Goal: Task Accomplishment & Management: Manage account settings

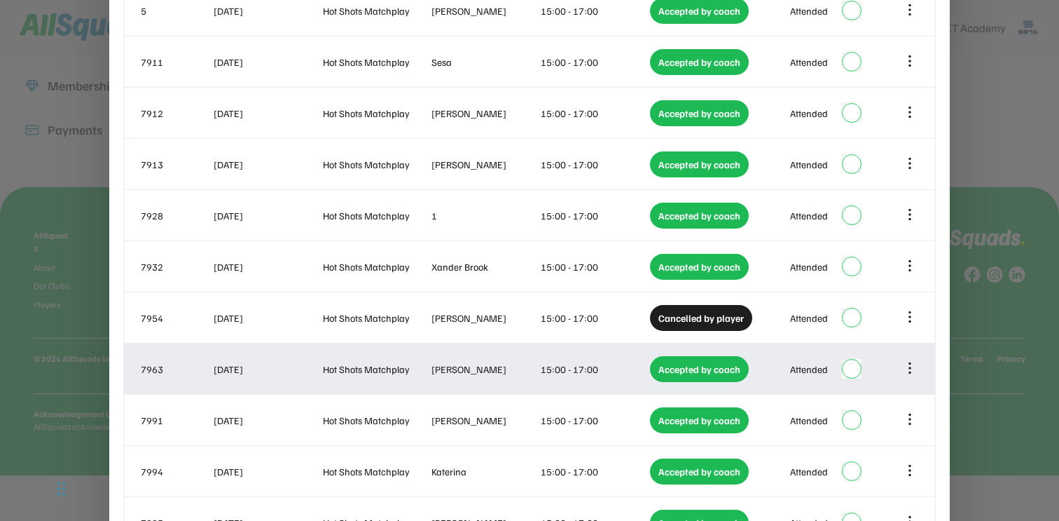
scroll to position [355, 0]
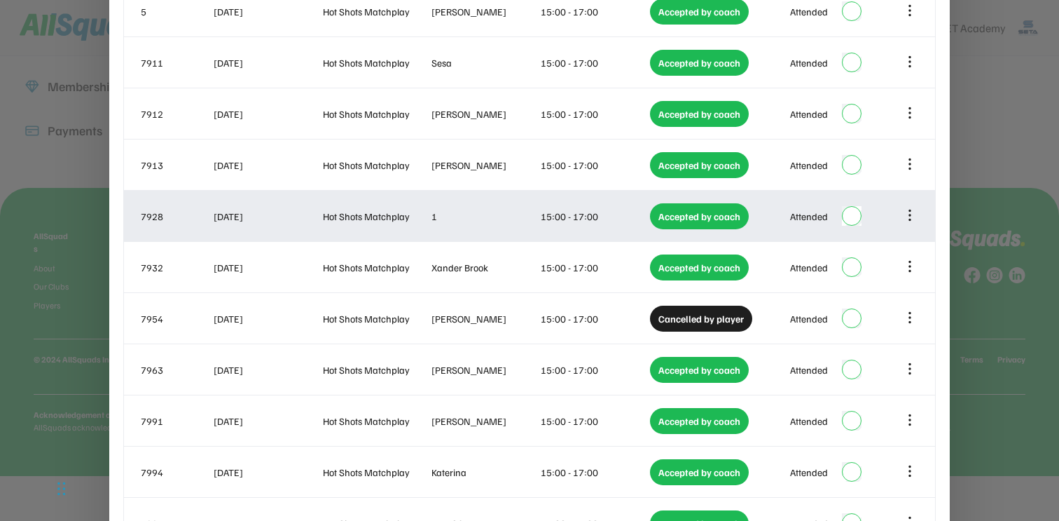
click at [426, 210] on div "Hot Shots Matchplay" at bounding box center [376, 216] width 106 height 15
click at [908, 217] on icon at bounding box center [909, 214] width 15 height 15
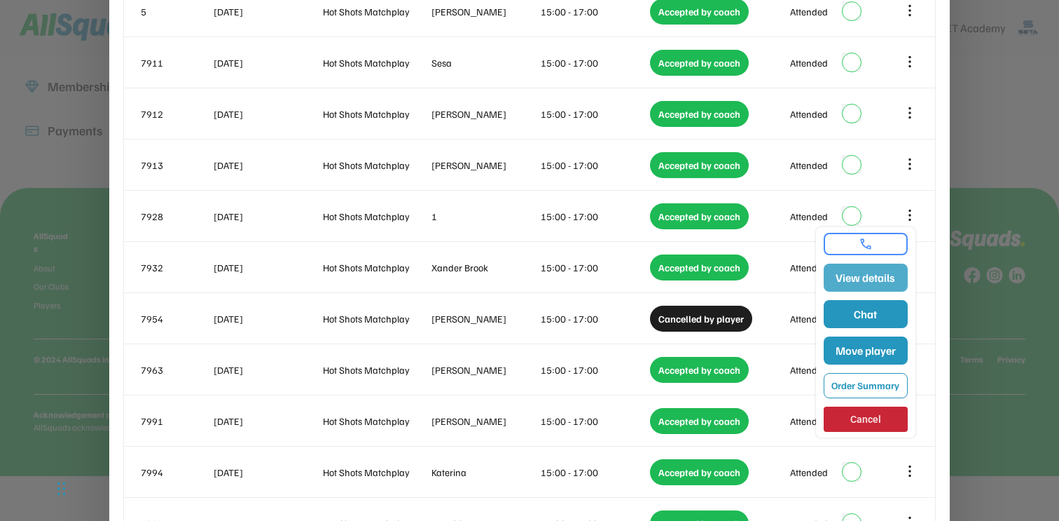
click at [872, 273] on button "View details" at bounding box center [866, 277] width 84 height 28
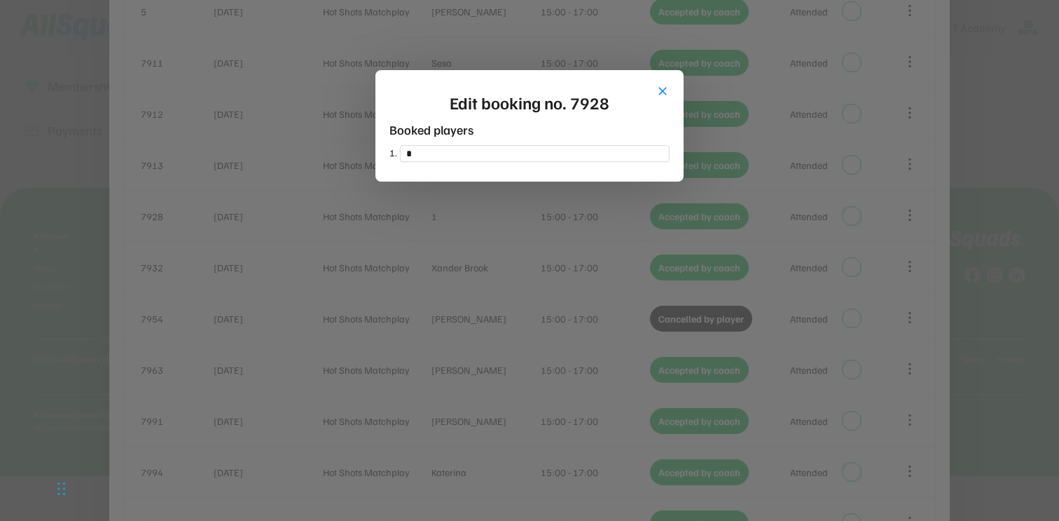
click at [668, 91] on button "close" at bounding box center [663, 91] width 14 height 14
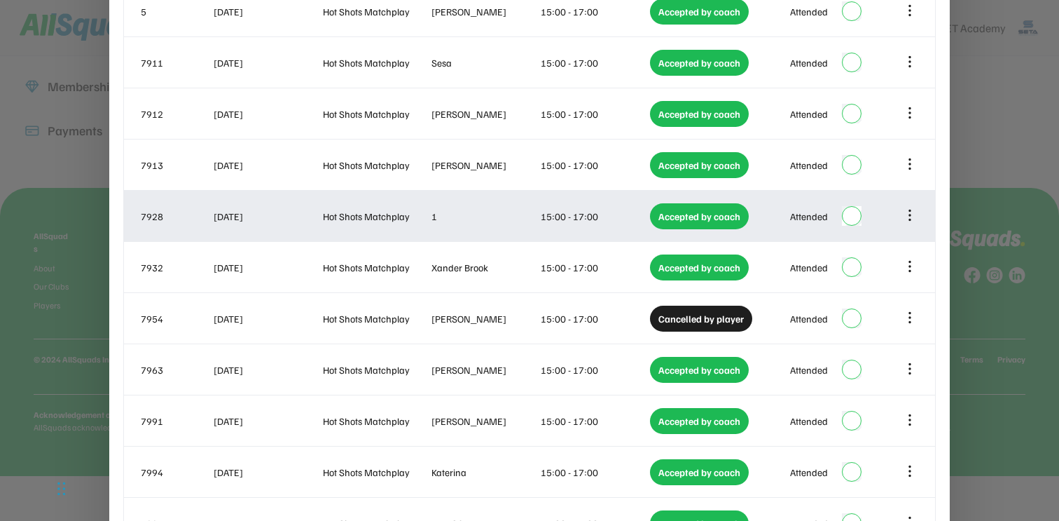
click at [915, 214] on icon at bounding box center [909, 214] width 15 height 15
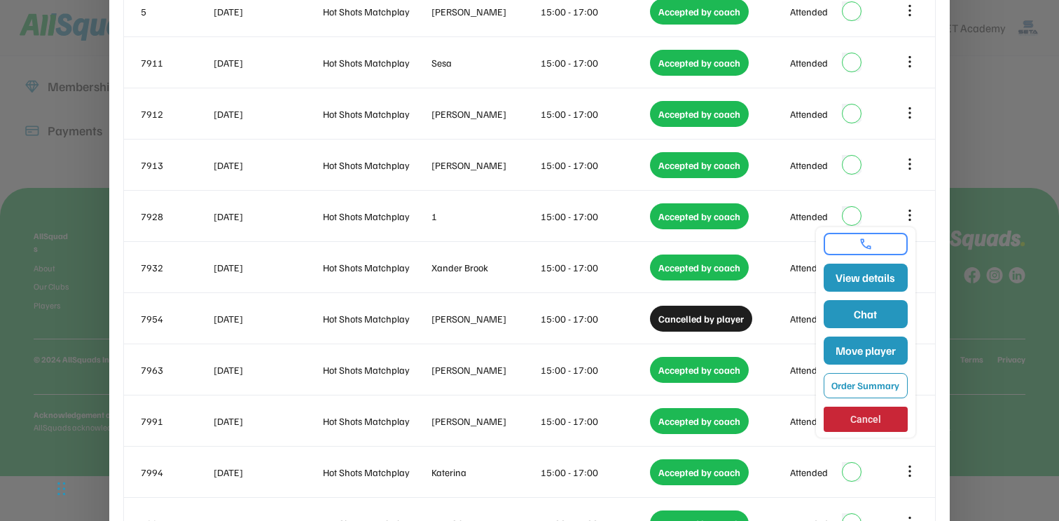
click at [872, 242] on link at bounding box center [866, 244] width 76 height 14
click at [862, 392] on button "Order Summary" at bounding box center [866, 385] width 84 height 25
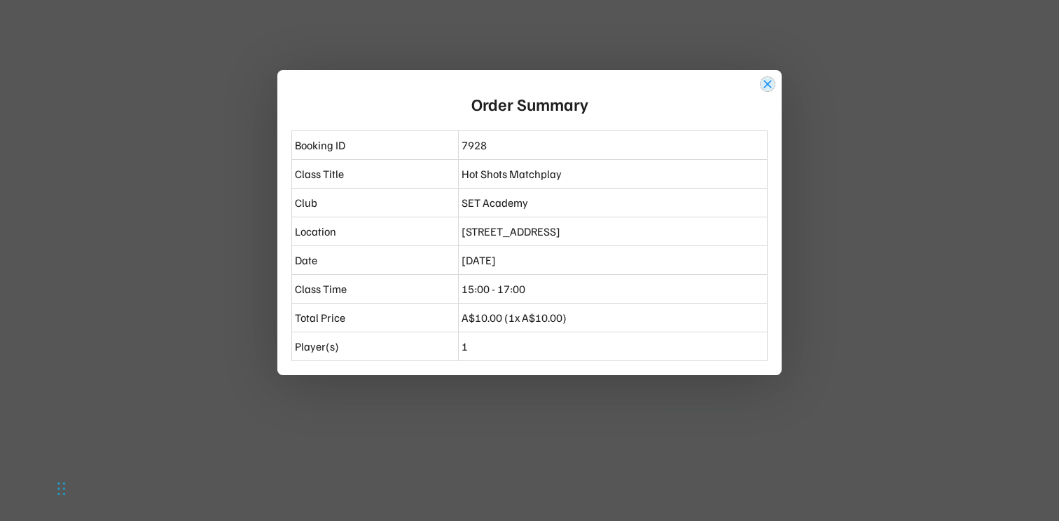
click at [767, 84] on button "close" at bounding box center [768, 84] width 14 height 14
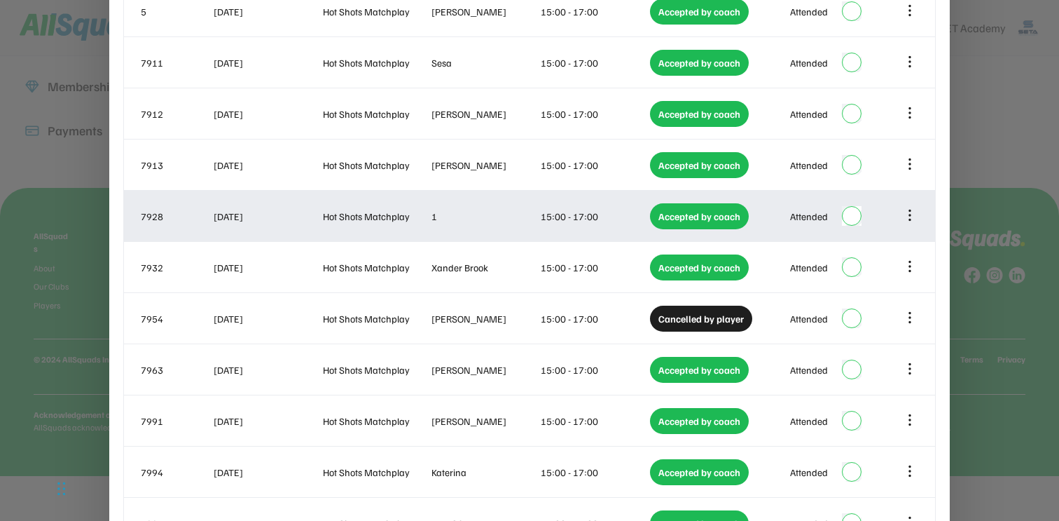
click at [909, 223] on div at bounding box center [910, 215] width 17 height 17
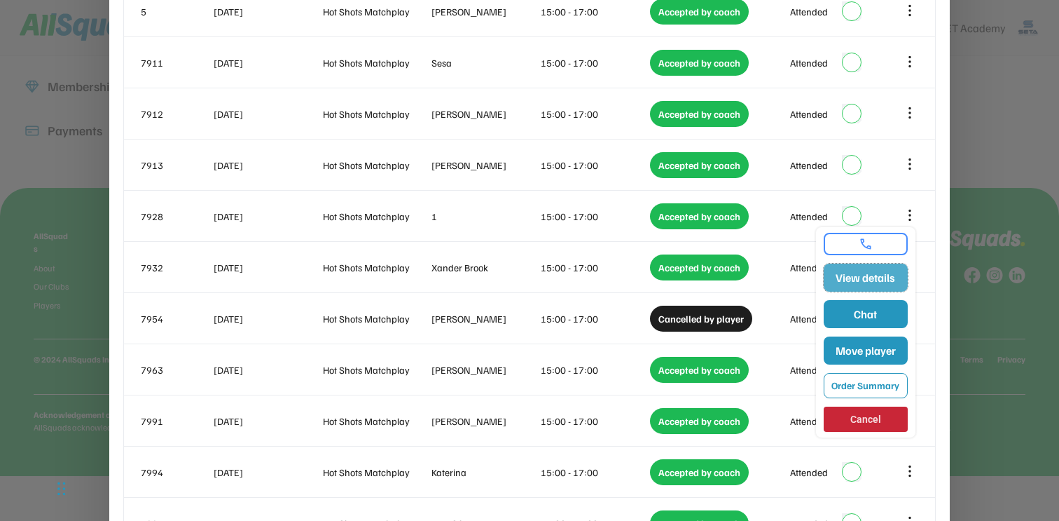
click at [888, 285] on button "View details" at bounding box center [866, 277] width 84 height 28
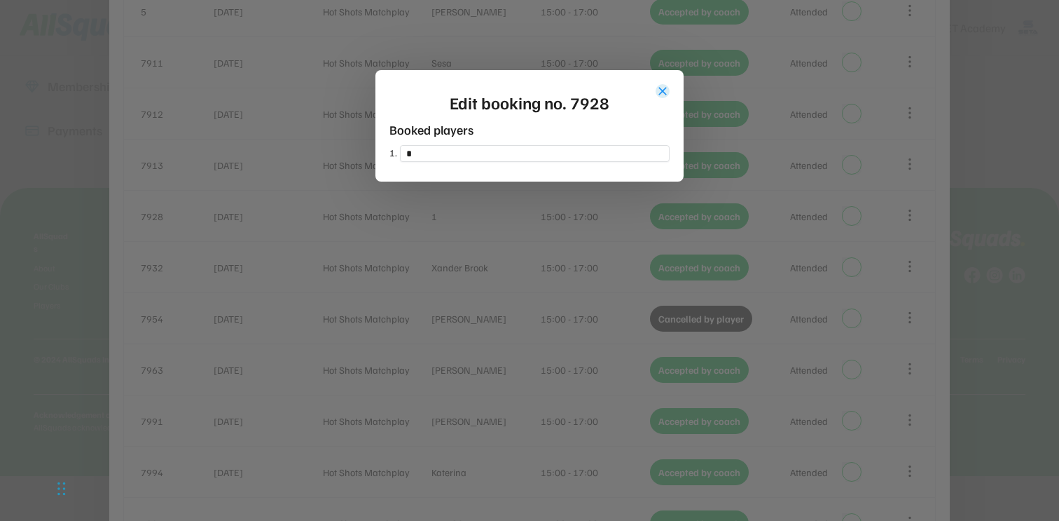
click at [667, 85] on button "close" at bounding box center [663, 91] width 14 height 14
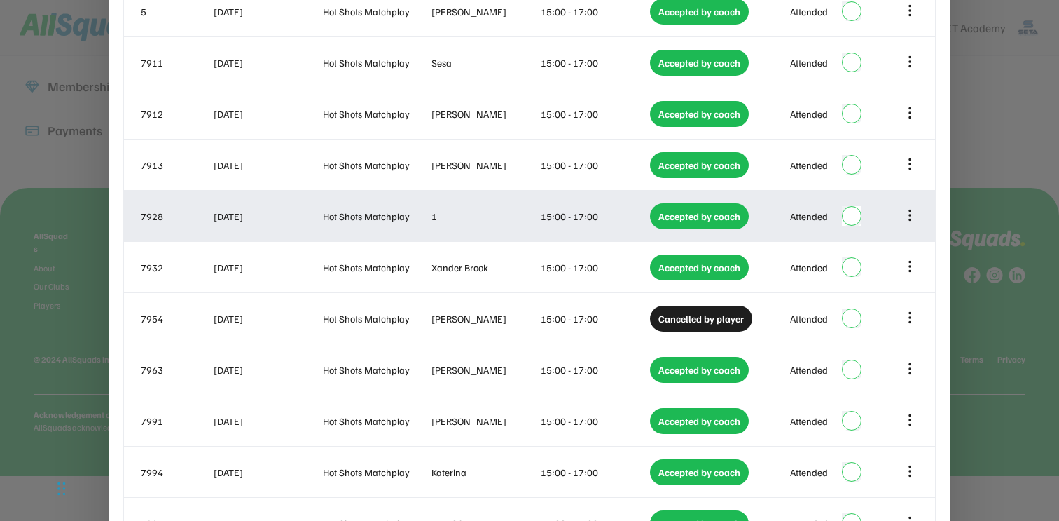
click at [909, 220] on icon at bounding box center [909, 214] width 15 height 15
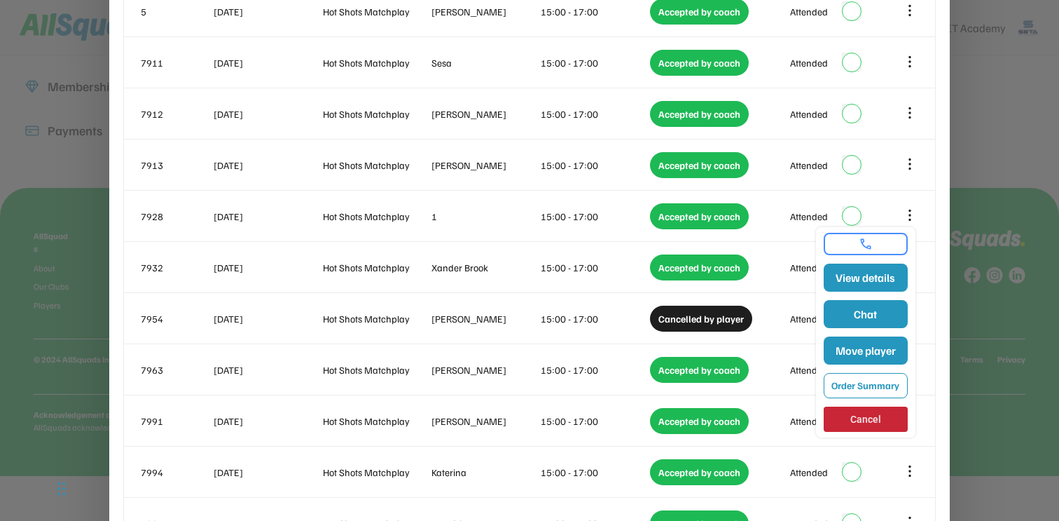
click at [874, 252] on div at bounding box center [866, 244] width 84 height 22
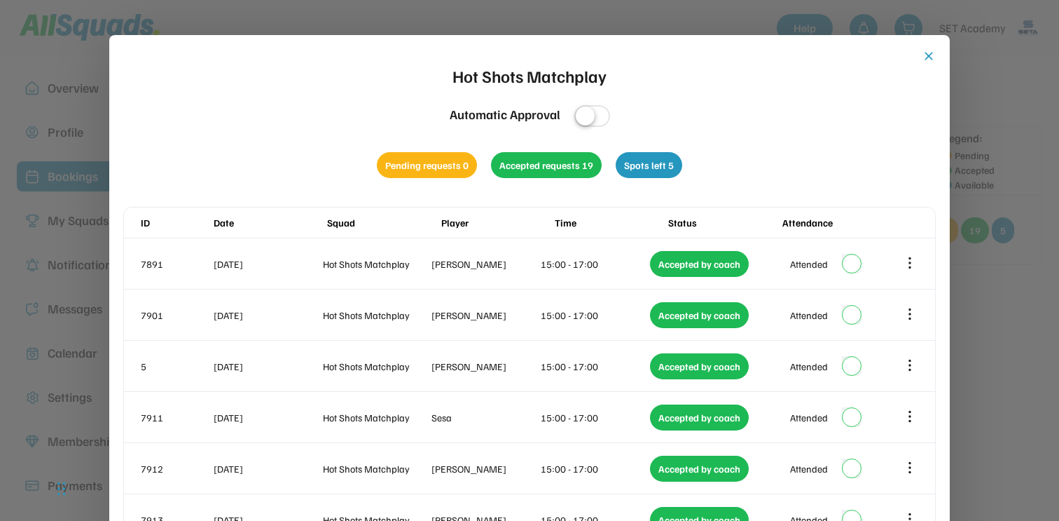
click at [928, 57] on button "close" at bounding box center [929, 56] width 14 height 14
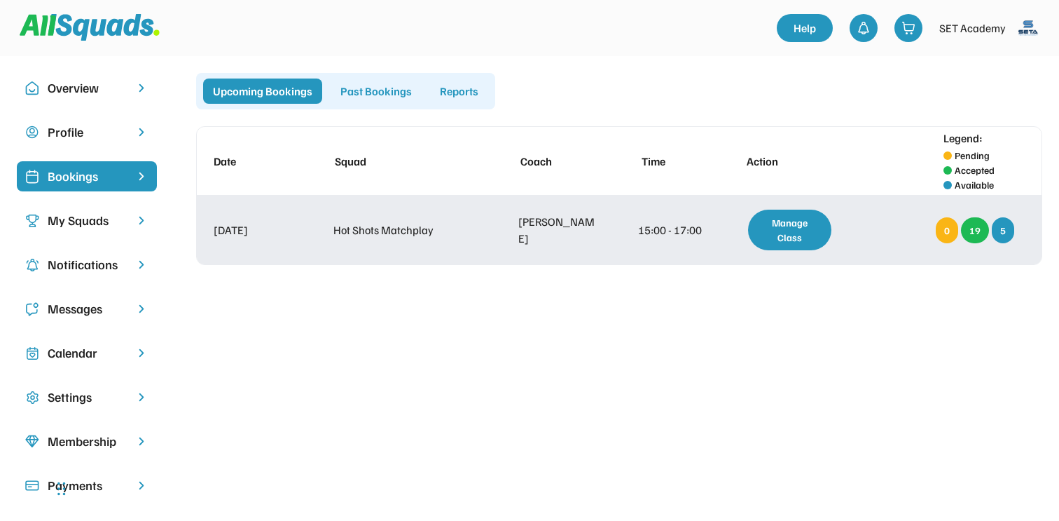
click at [775, 229] on div "Manage Class" at bounding box center [789, 229] width 83 height 41
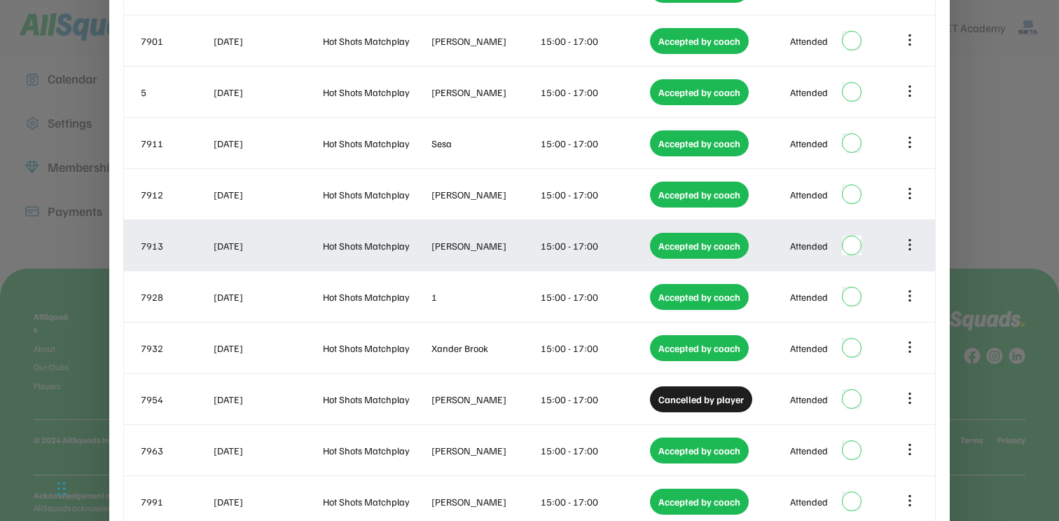
scroll to position [275, 0]
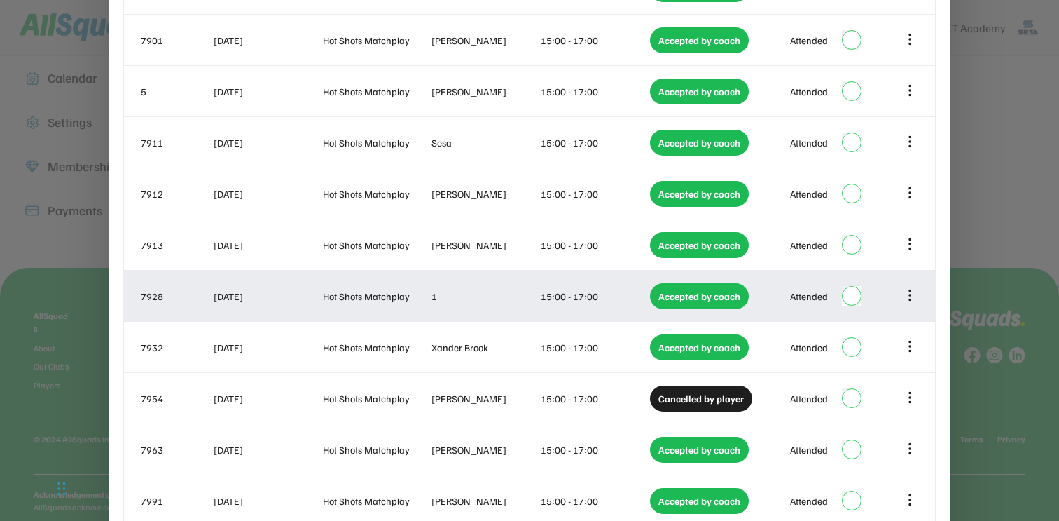
click at [912, 291] on icon at bounding box center [909, 294] width 15 height 15
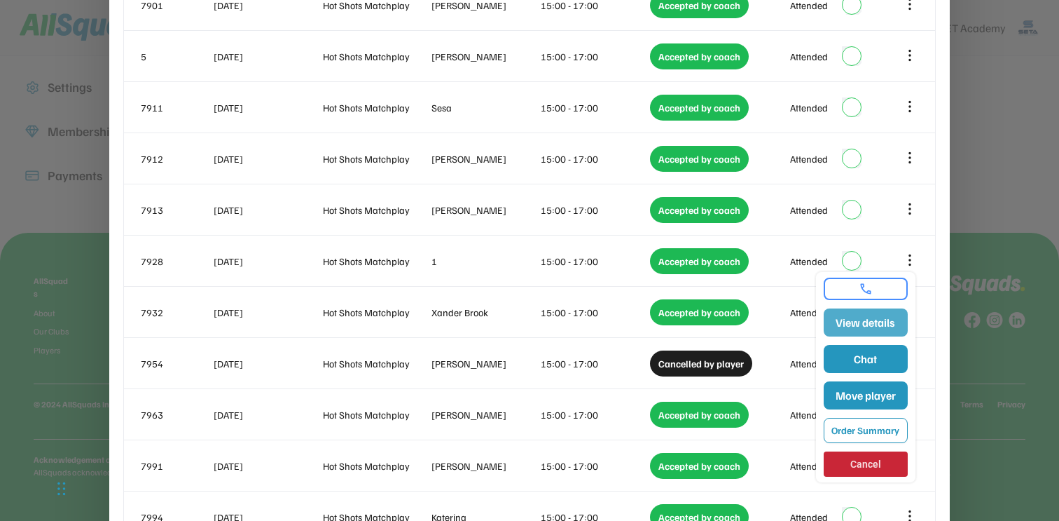
scroll to position [318, 0]
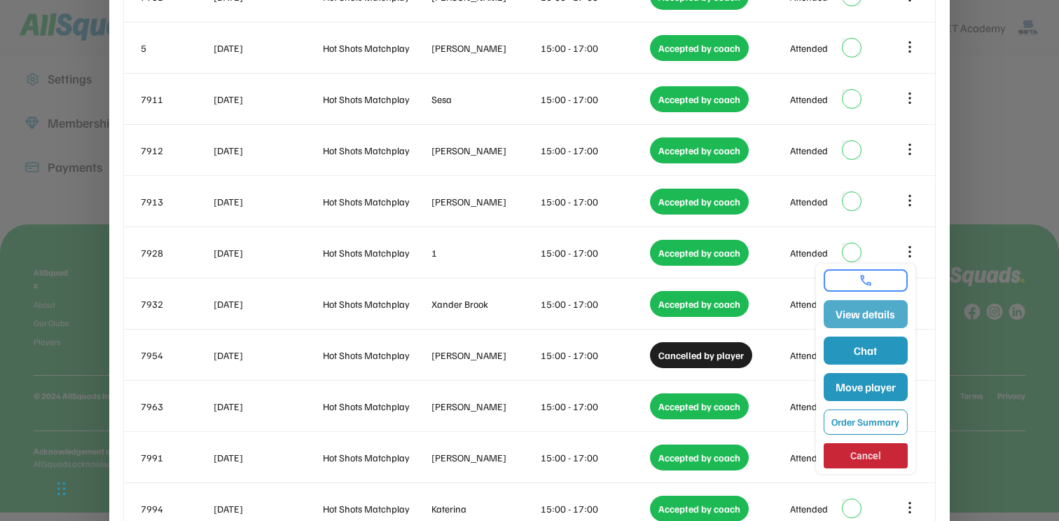
click at [888, 320] on button "View details" at bounding box center [866, 314] width 84 height 28
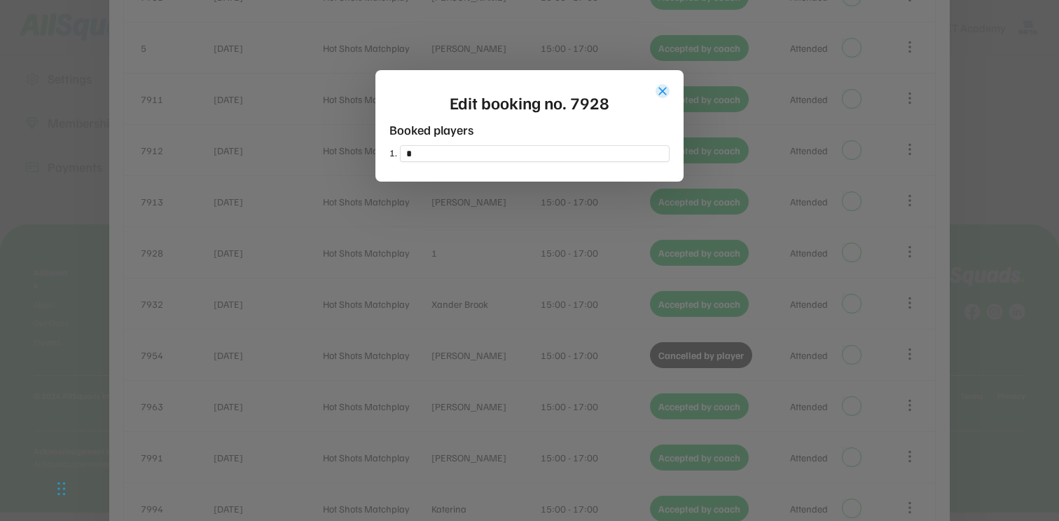
click at [661, 88] on button "close" at bounding box center [663, 91] width 14 height 14
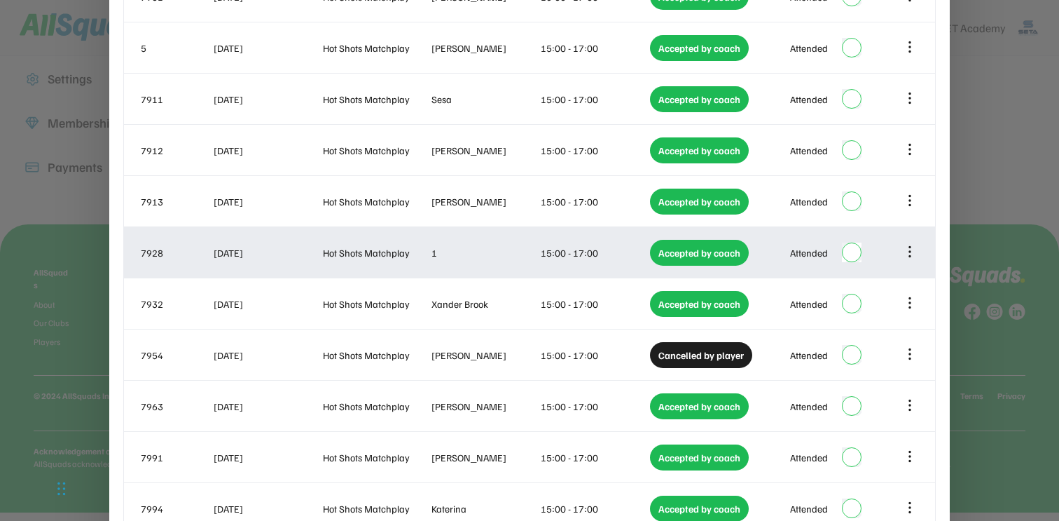
click at [909, 259] on icon at bounding box center [909, 251] width 15 height 15
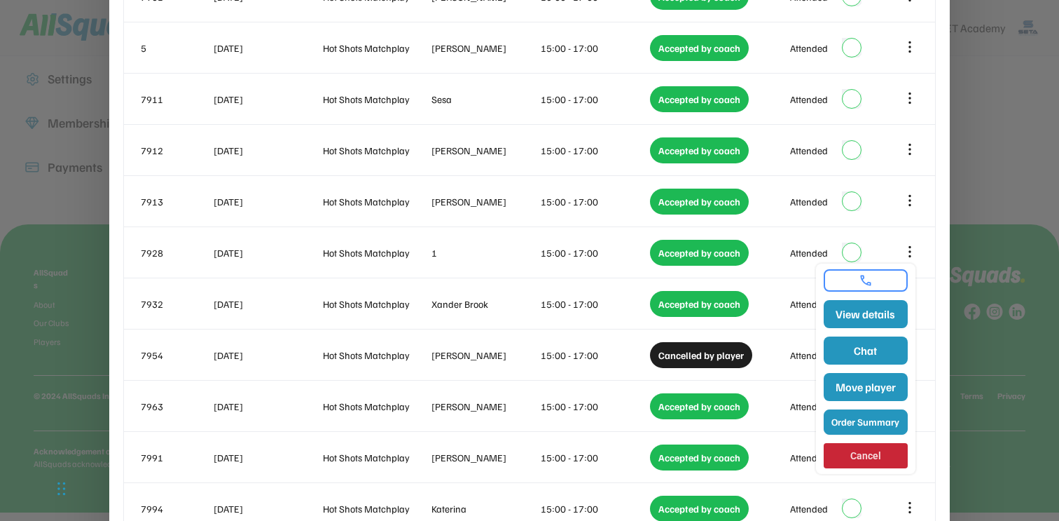
click at [855, 427] on button "Order Summary" at bounding box center [866, 421] width 84 height 25
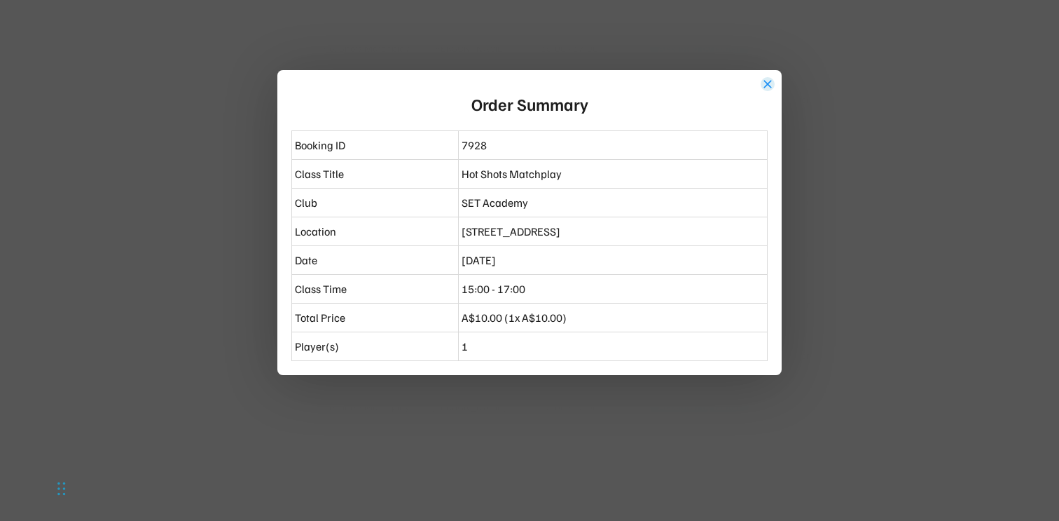
click at [765, 87] on button "close" at bounding box center [768, 84] width 14 height 14
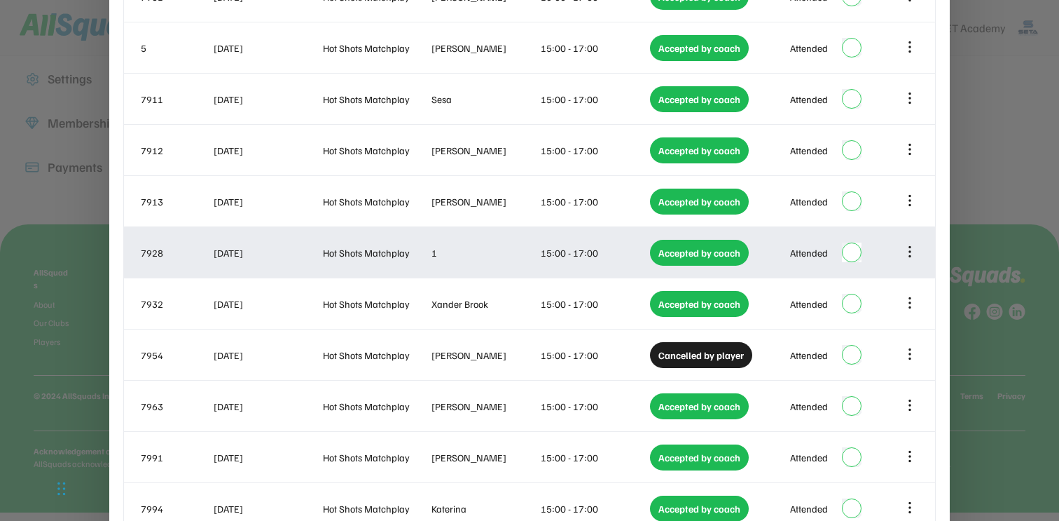
click at [905, 252] on icon at bounding box center [909, 251] width 15 height 15
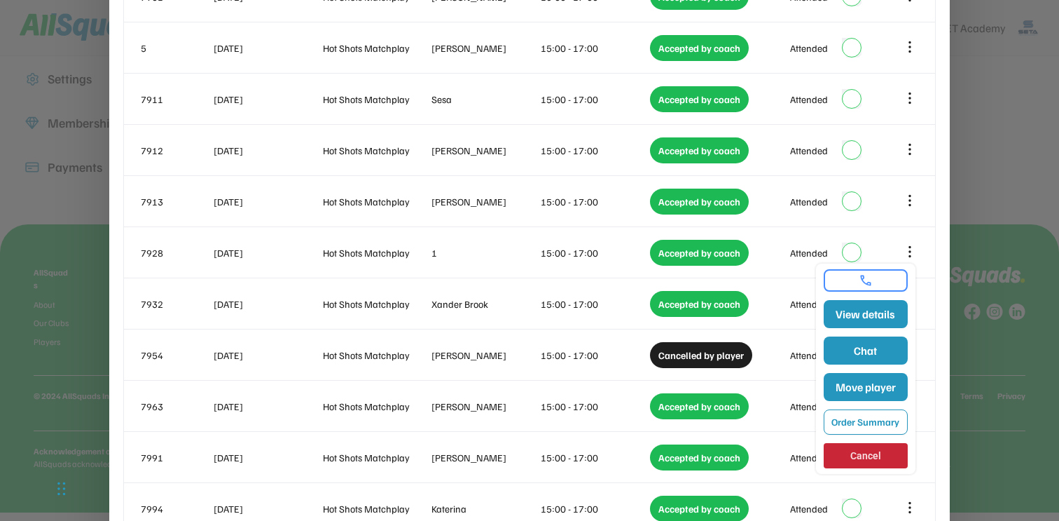
click at [872, 280] on link at bounding box center [866, 280] width 76 height 14
click at [879, 284] on link at bounding box center [866, 280] width 76 height 14
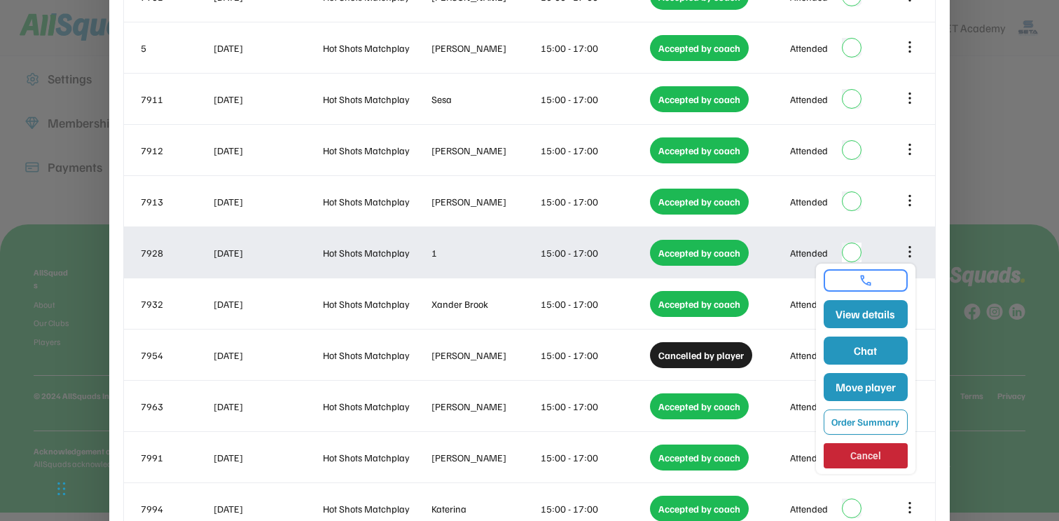
click at [794, 258] on div "Attended" at bounding box center [809, 252] width 38 height 15
